Goal: Complete application form

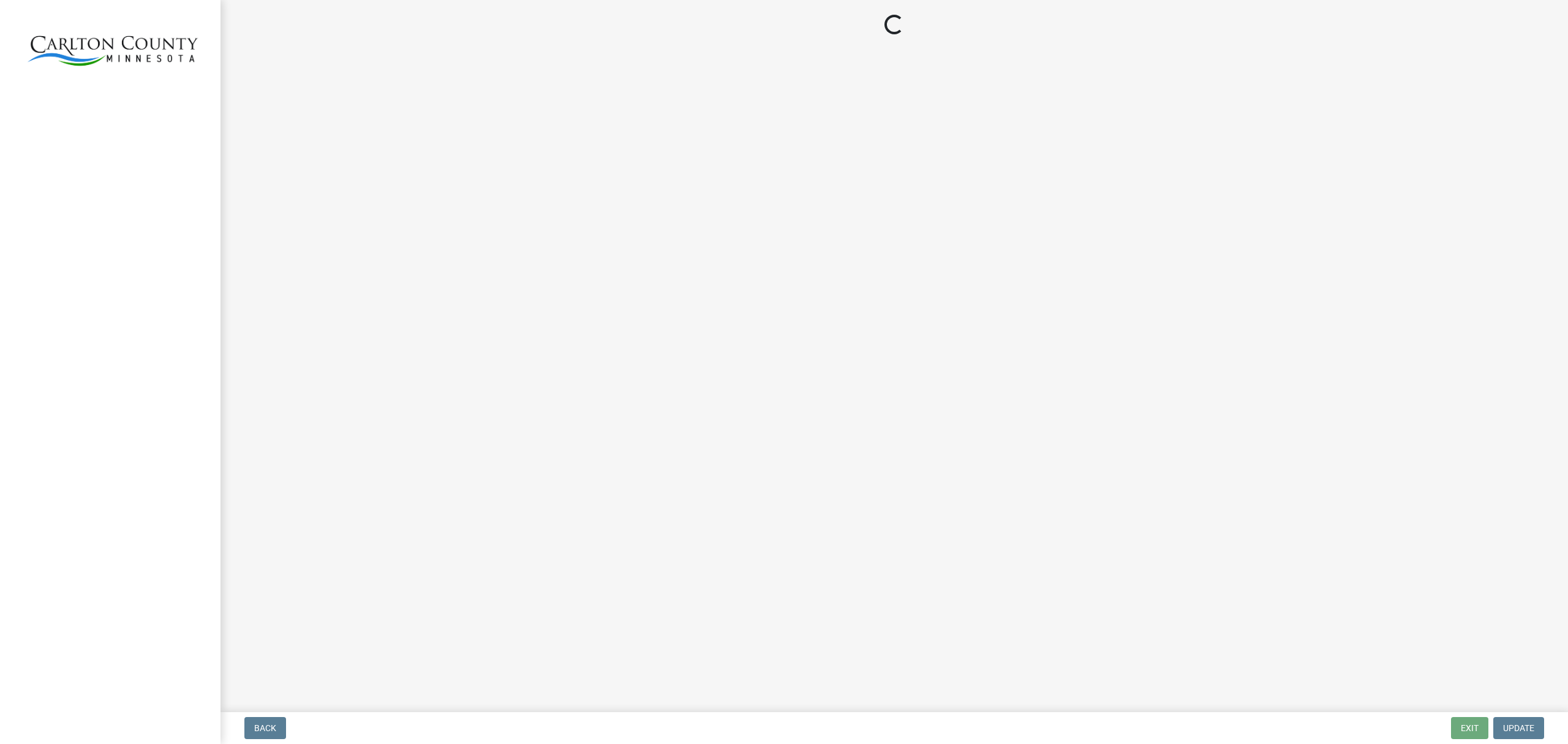
select select "3: 3"
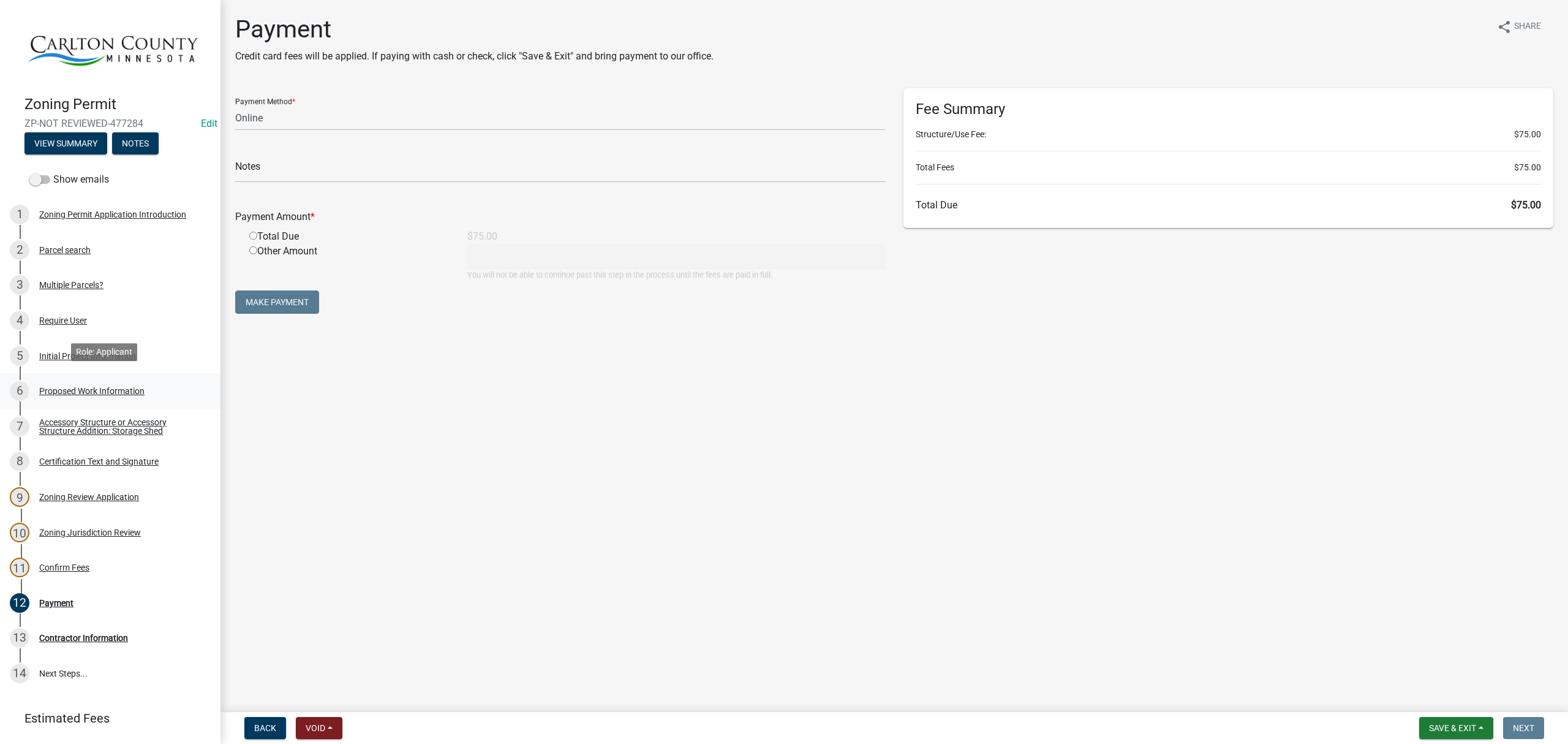
click at [71, 387] on div "Proposed Work Information" at bounding box center [92, 391] width 105 height 9
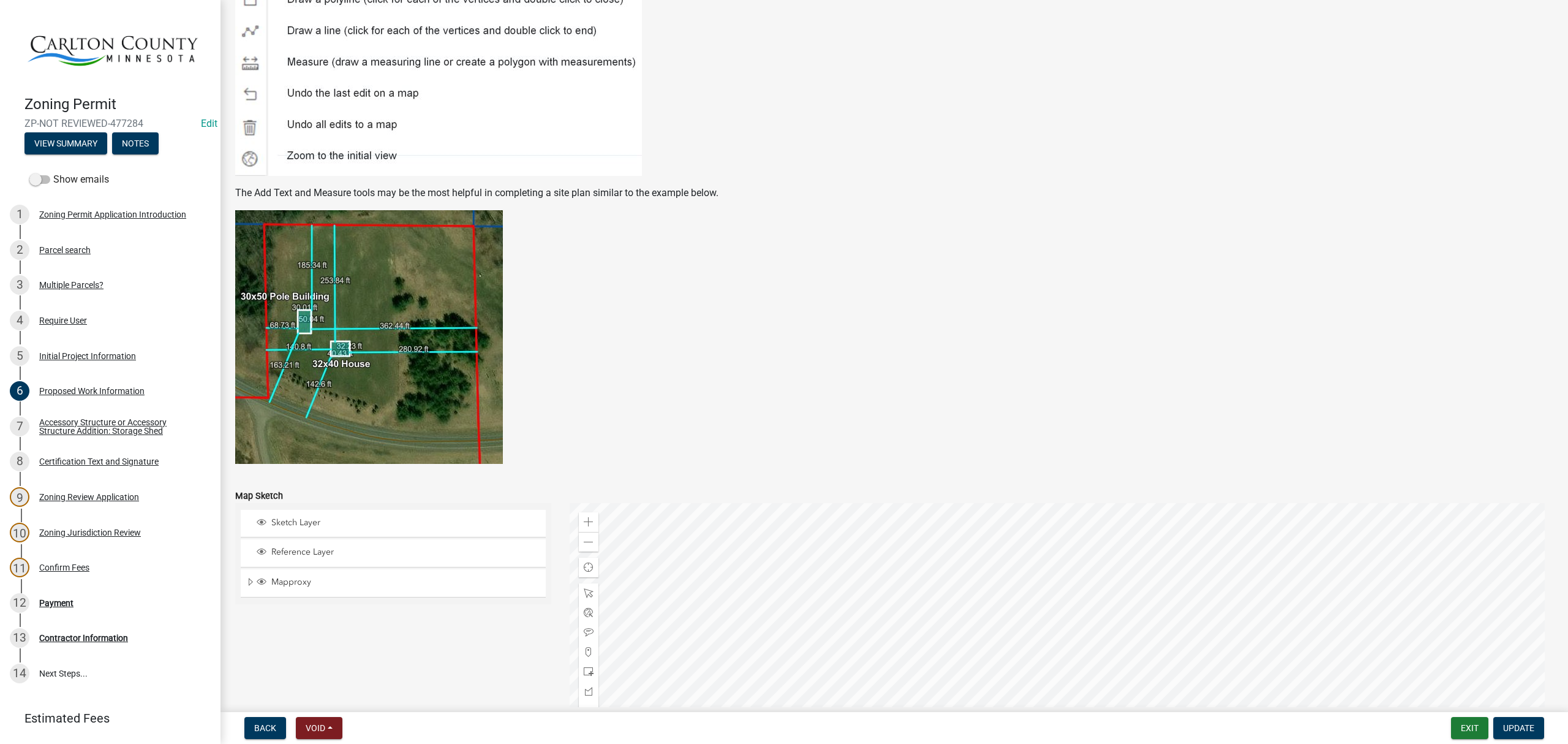
scroll to position [2204, 0]
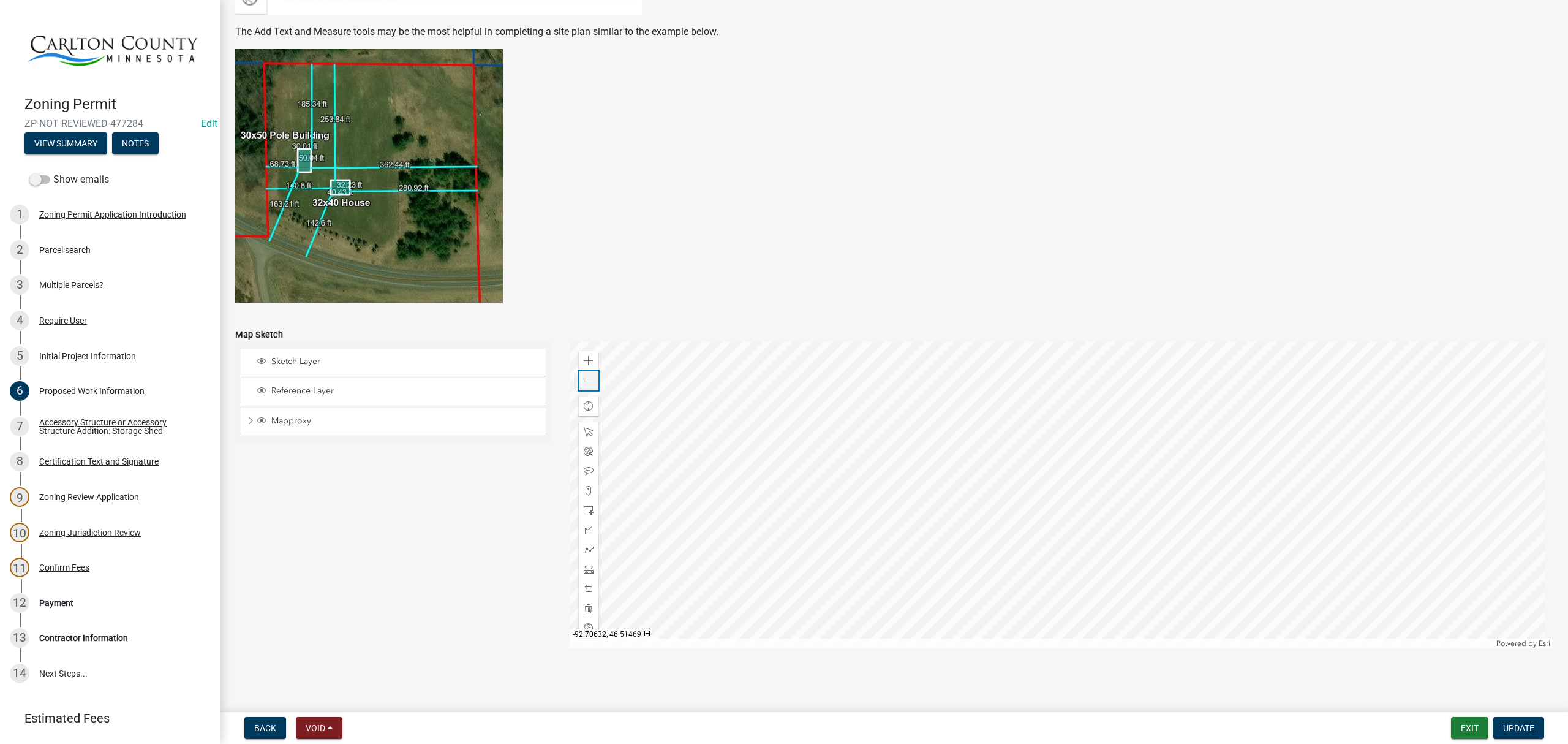
click at [592, 381] on div "Zoom out" at bounding box center [589, 381] width 20 height 20
click at [590, 381] on div "Zoom out" at bounding box center [589, 381] width 20 height 20
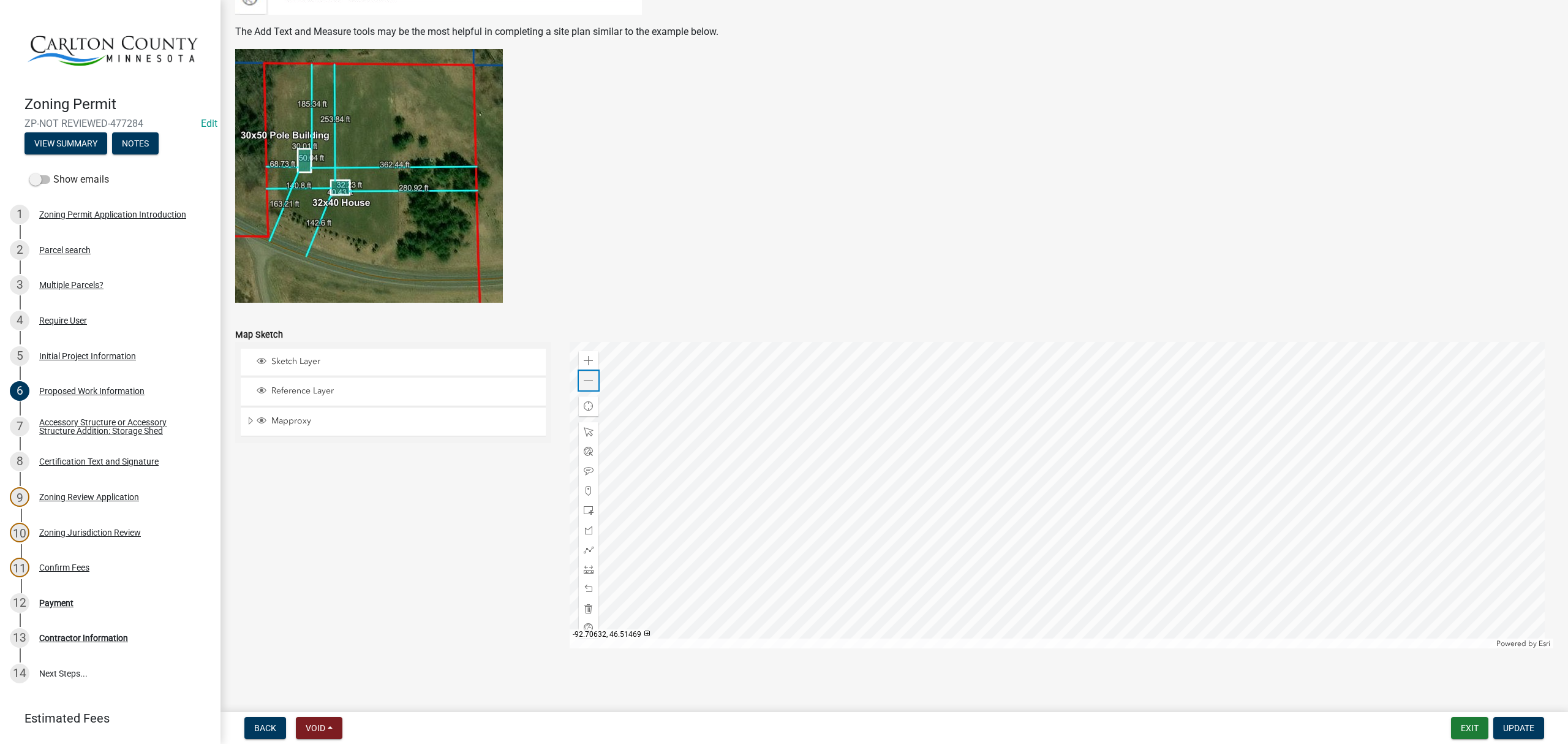
click at [590, 381] on div "Zoom out" at bounding box center [589, 381] width 20 height 20
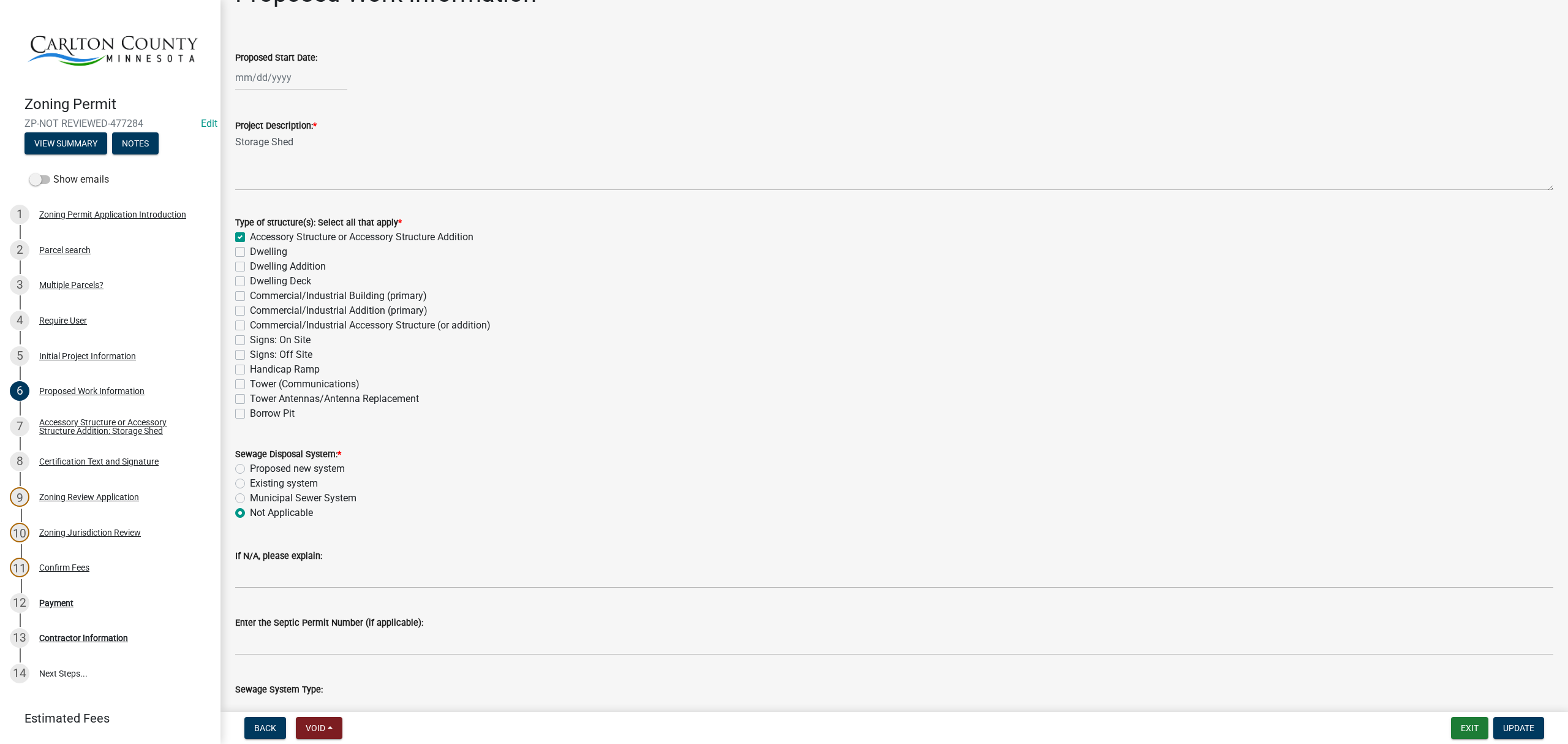
scroll to position [0, 0]
